Goal: Information Seeking & Learning: Learn about a topic

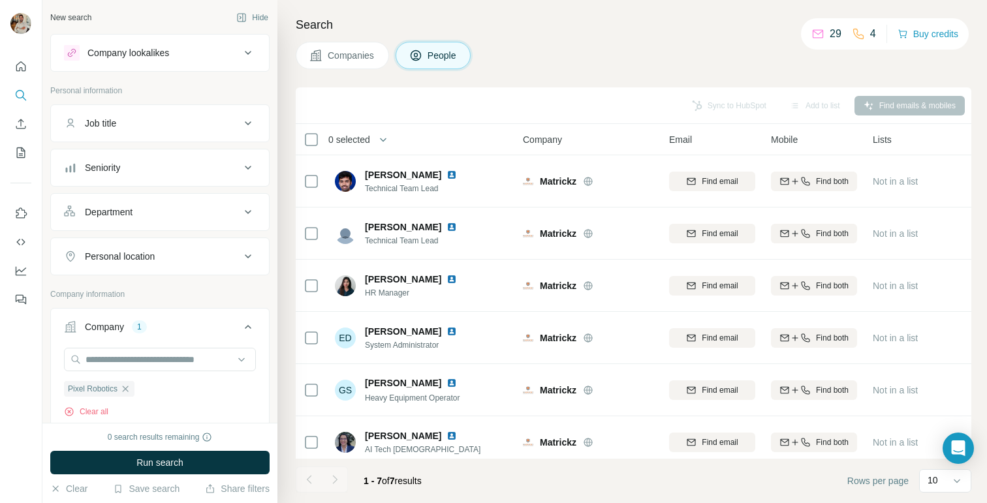
scroll to position [183, 0]
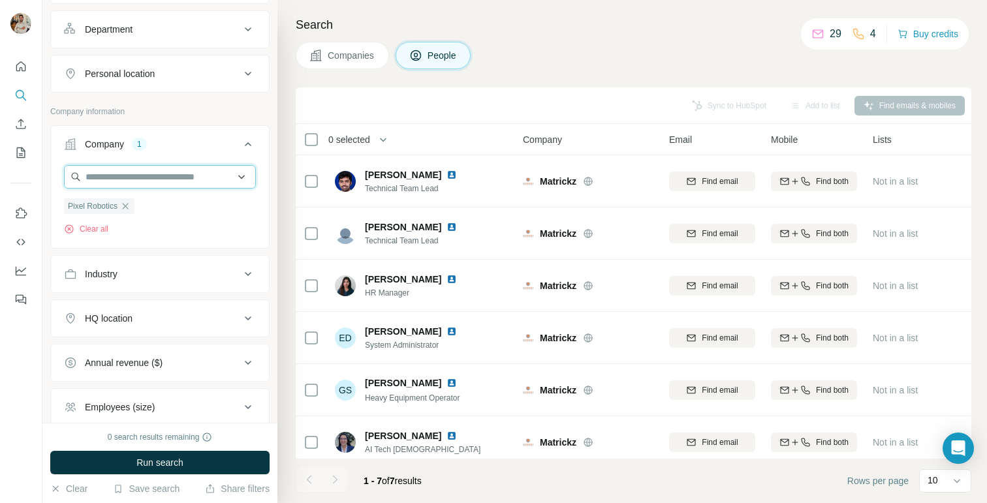
click at [171, 181] on input "text" at bounding box center [160, 176] width 192 height 23
paste input "**********"
type input "**********"
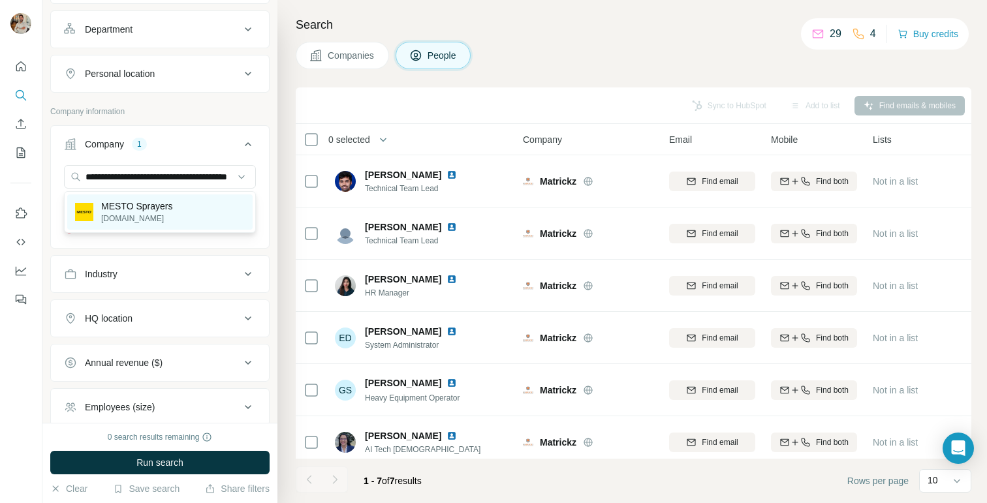
scroll to position [0, 0]
click at [177, 217] on div "MESTO Sprayers mesto.de" at bounding box center [159, 211] width 185 height 35
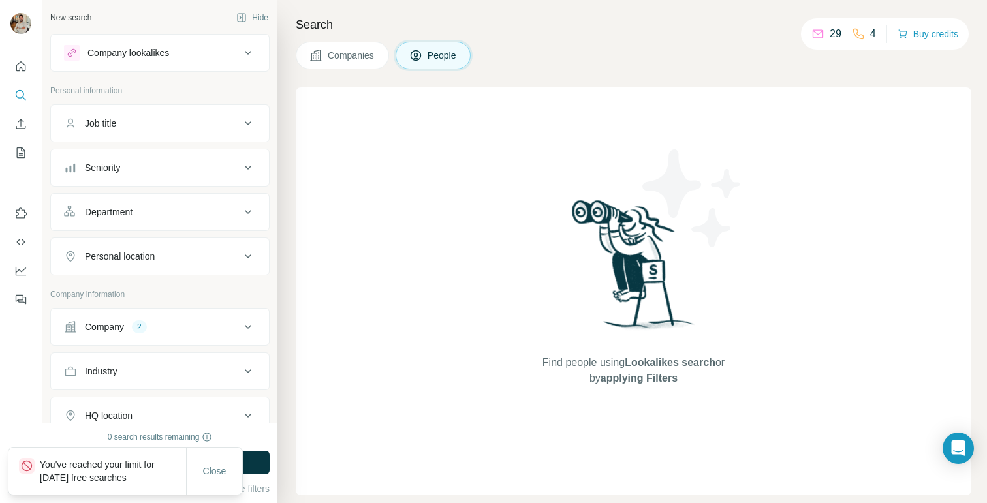
click at [348, 66] on button "Companies" at bounding box center [342, 55] width 93 height 27
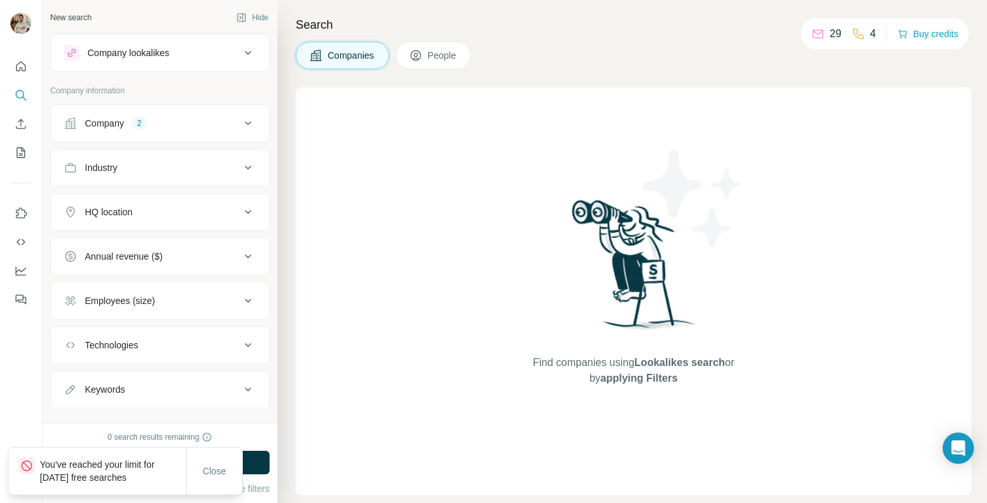
click at [226, 119] on div "Company 2" at bounding box center [152, 123] width 176 height 13
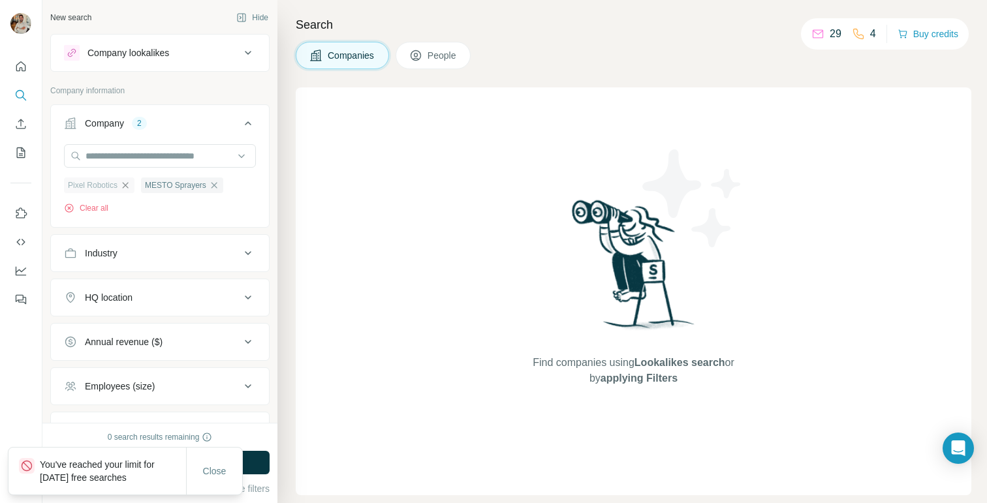
click at [129, 185] on icon "button" at bounding box center [125, 185] width 10 height 10
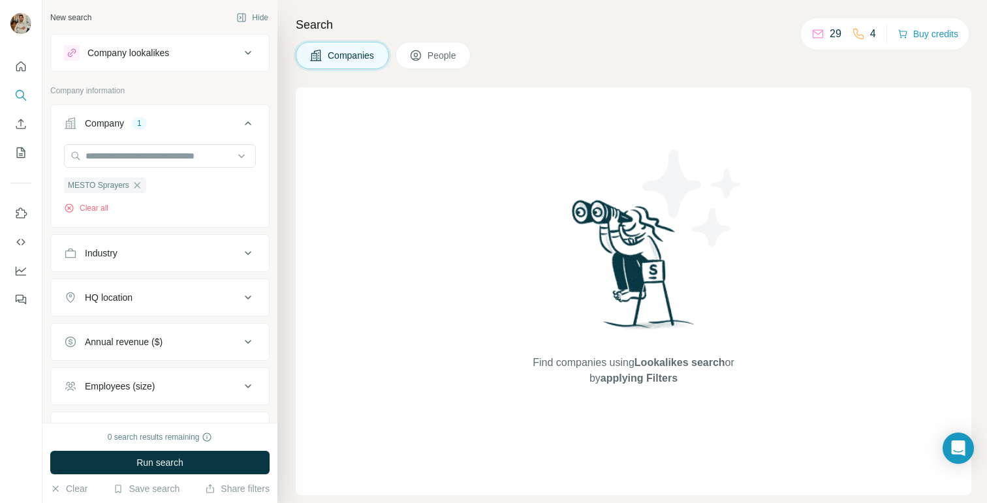
click at [439, 59] on span "People" at bounding box center [442, 55] width 30 height 13
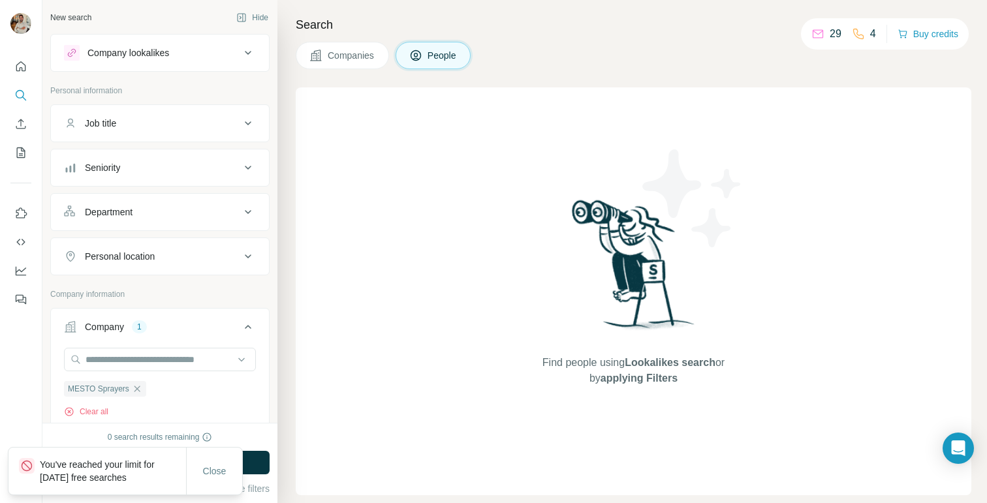
click at [341, 64] on button "Companies" at bounding box center [342, 55] width 93 height 27
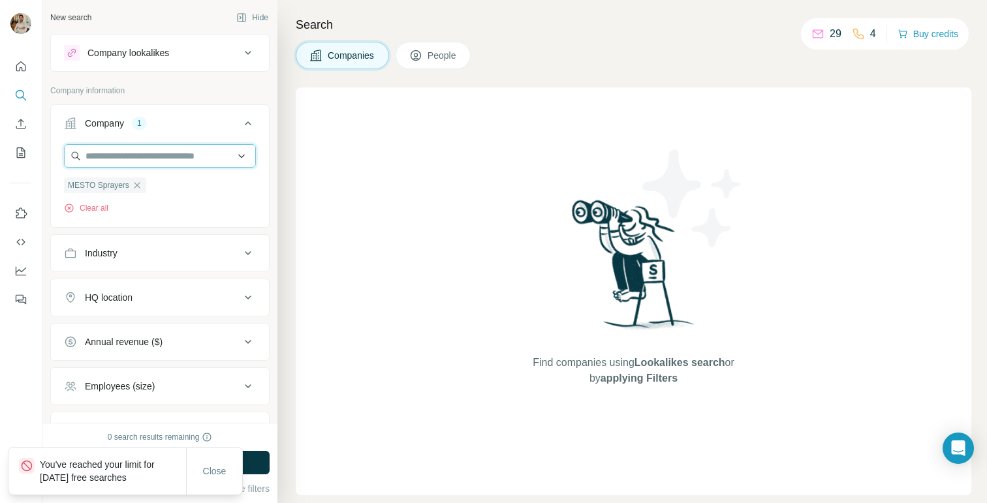
click at [144, 161] on input "text" at bounding box center [160, 155] width 192 height 23
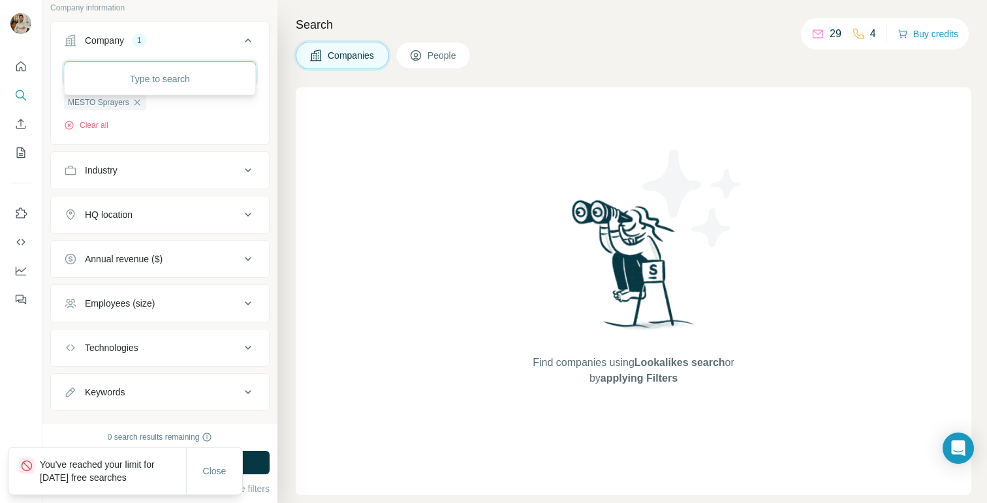
scroll to position [108, 0]
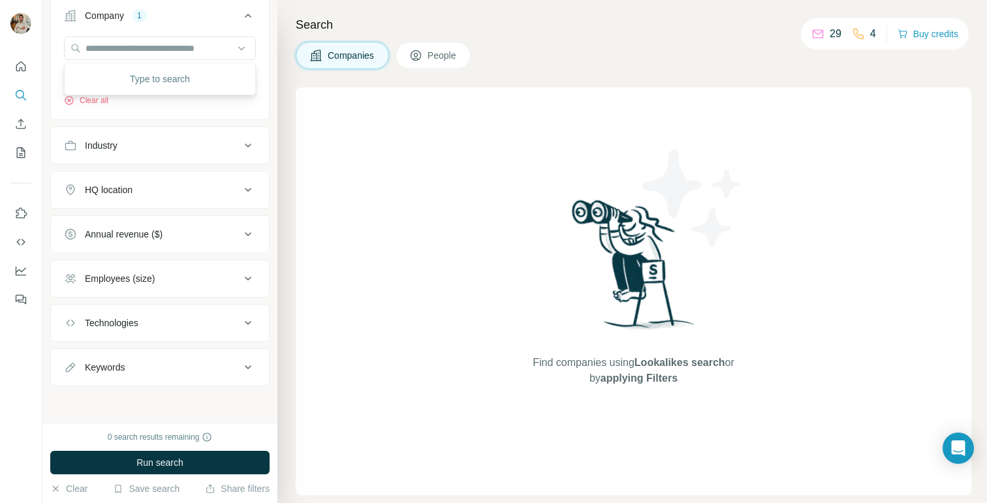
click at [368, 77] on div "Search Companies People Find companies using Lookalikes search or by applying F…" at bounding box center [631, 251] width 709 height 503
click at [125, 52] on input "text" at bounding box center [160, 48] width 192 height 23
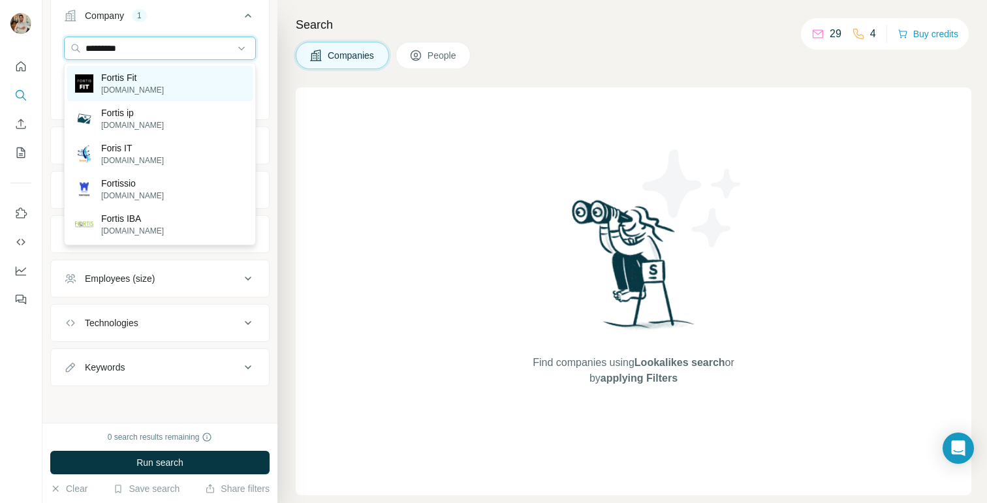
type input "*********"
click at [142, 87] on p "[DOMAIN_NAME]" at bounding box center [132, 90] width 63 height 12
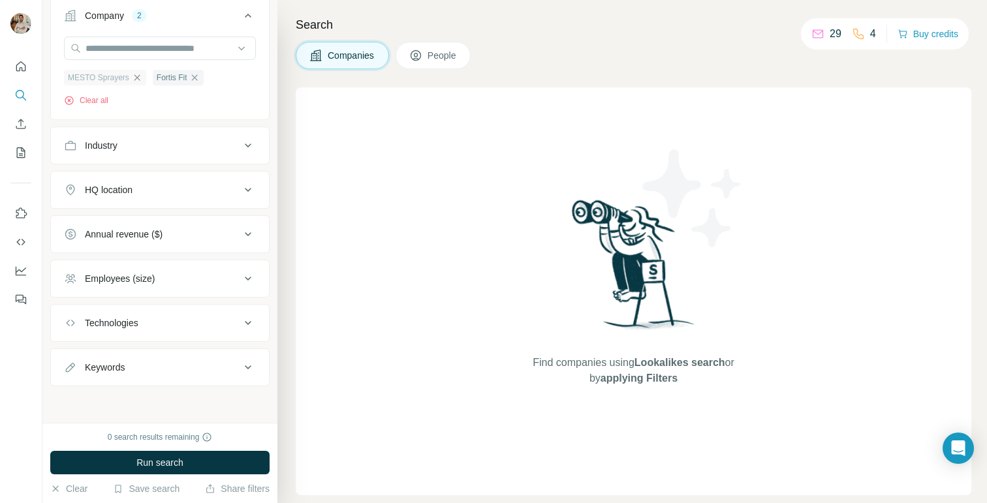
click at [135, 78] on icon "button" at bounding box center [137, 77] width 10 height 10
click at [209, 459] on button "Run search" at bounding box center [159, 462] width 219 height 23
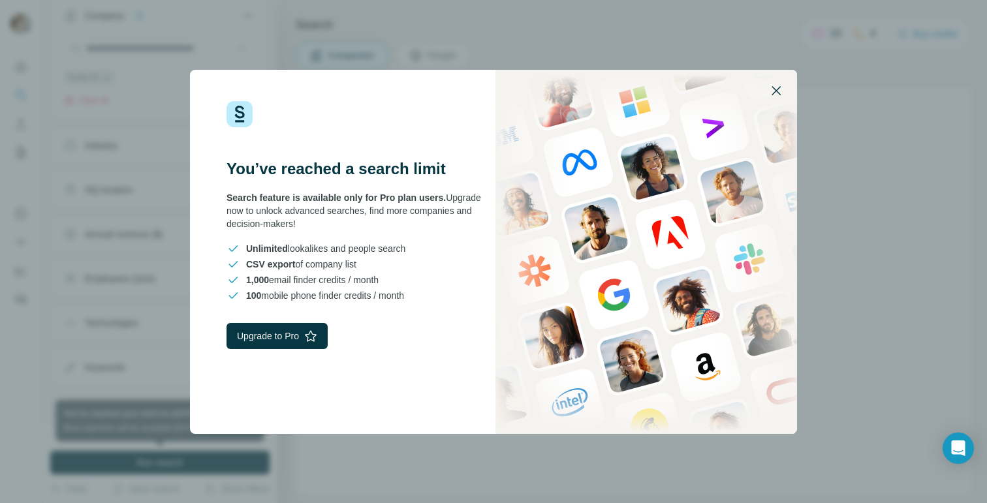
click at [777, 89] on icon "button" at bounding box center [775, 90] width 9 height 9
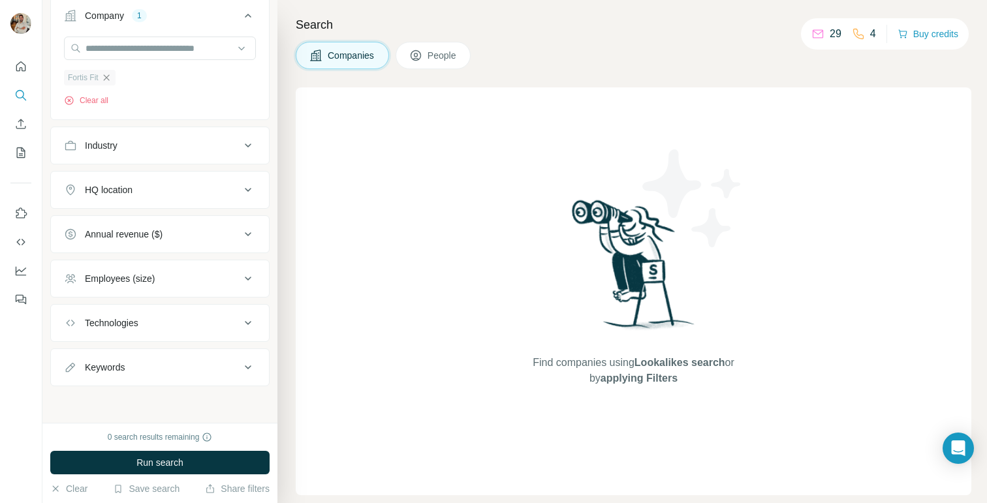
click at [110, 76] on icon "button" at bounding box center [106, 77] width 10 height 10
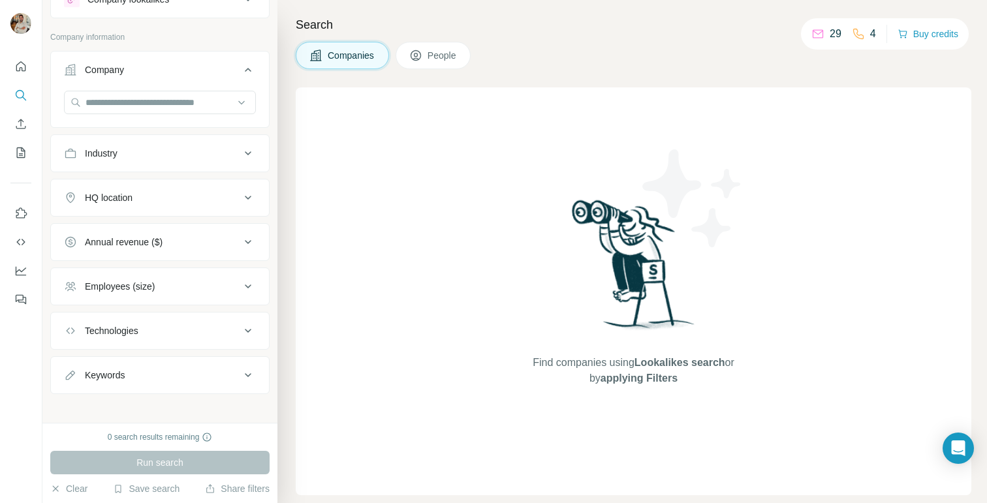
scroll to position [61, 0]
